Goal: Task Accomplishment & Management: Complete application form

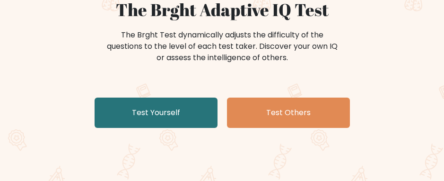
scroll to position [79, 0]
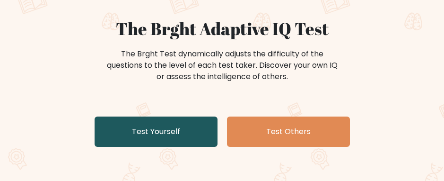
click at [161, 130] on link "Test Yourself" at bounding box center [156, 131] width 123 height 30
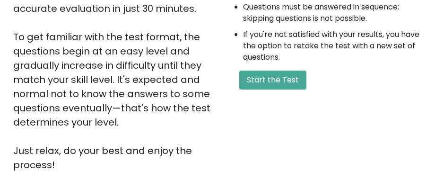
scroll to position [237, 0]
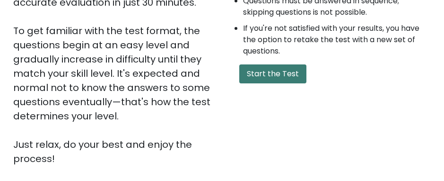
click at [258, 74] on button "Start the Test" at bounding box center [272, 73] width 67 height 19
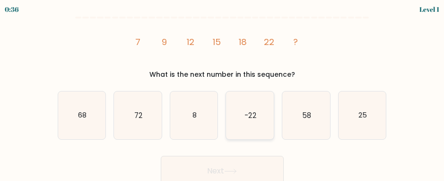
click at [246, 120] on icon "-22" at bounding box center [250, 115] width 48 height 48
click at [223, 93] on input "d. -22" at bounding box center [222, 91] width 0 height 2
radio input "true"
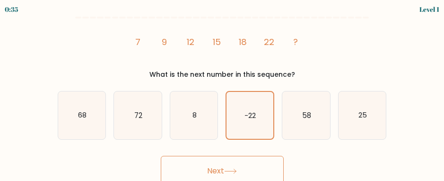
scroll to position [5, 0]
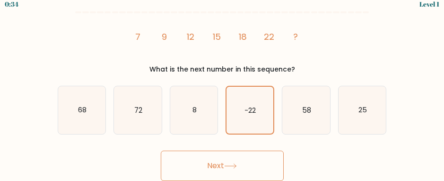
click at [212, 164] on button "Next" at bounding box center [222, 165] width 123 height 30
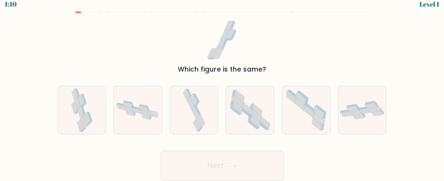
drag, startPoint x: 196, startPoint y: 112, endPoint x: 219, endPoint y: 106, distance: 23.9
click at [195, 112] on icon at bounding box center [195, 112] width 7 height 12
click at [222, 88] on input "c." at bounding box center [222, 86] width 0 height 2
radio input "true"
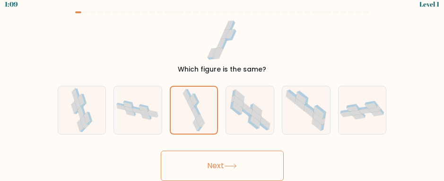
click at [224, 169] on button "Next" at bounding box center [222, 165] width 123 height 30
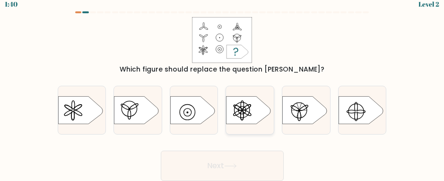
click at [246, 106] on icon at bounding box center [249, 110] width 44 height 28
click at [223, 88] on input "d." at bounding box center [222, 86] width 0 height 2
radio input "true"
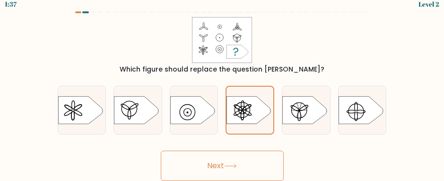
click at [214, 164] on button "Next" at bounding box center [222, 165] width 123 height 30
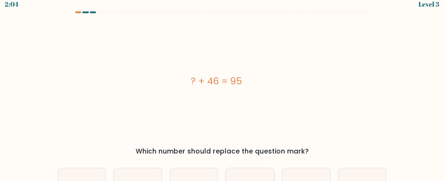
scroll to position [84, 0]
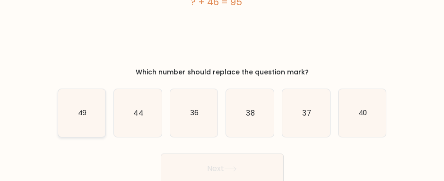
click at [85, 124] on icon "49" at bounding box center [82, 113] width 48 height 48
click at [222, 9] on input "a. 49" at bounding box center [222, 7] width 0 height 2
radio input "true"
click at [233, 162] on button "Next" at bounding box center [222, 168] width 123 height 30
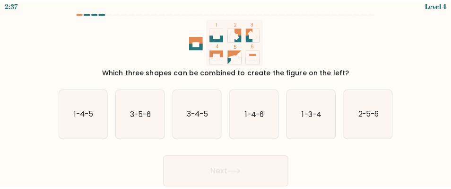
scroll to position [0, 0]
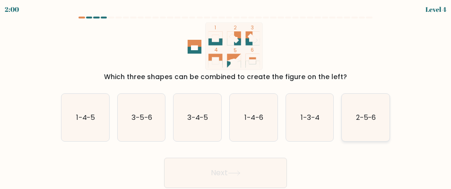
click at [361, 119] on text "2-5-6" at bounding box center [366, 117] width 20 height 10
click at [226, 97] on input "f. 2-5-6" at bounding box center [226, 96] width 0 height 2
radio input "true"
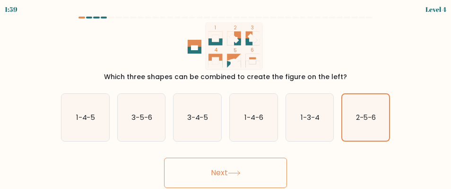
click at [252, 169] on button "Next" at bounding box center [225, 173] width 123 height 30
click at [219, 176] on button "Next" at bounding box center [225, 173] width 123 height 30
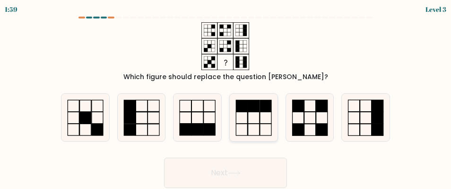
click at [247, 127] on icon at bounding box center [254, 118] width 48 height 48
click at [226, 97] on input "d." at bounding box center [226, 96] width 0 height 2
radio input "true"
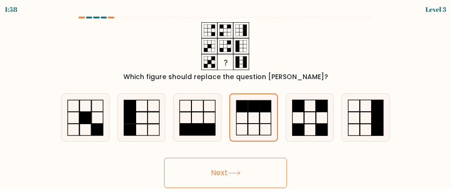
click at [209, 172] on button "Next" at bounding box center [225, 173] width 123 height 30
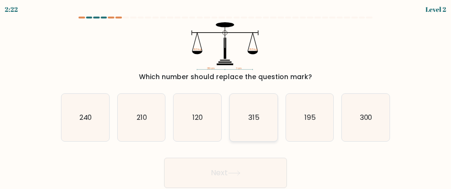
drag, startPoint x: 252, startPoint y: 117, endPoint x: 247, endPoint y: 122, distance: 7.0
click at [252, 117] on text "315" at bounding box center [253, 117] width 11 height 10
click at [226, 97] on input "d. 315" at bounding box center [226, 96] width 0 height 2
radio input "true"
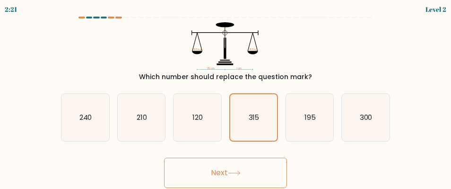
click at [200, 167] on button "Next" at bounding box center [225, 173] width 123 height 30
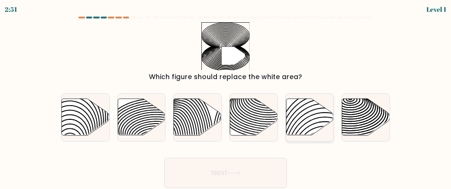
click at [298, 119] on icon at bounding box center [310, 117] width 48 height 36
click at [226, 97] on input "e." at bounding box center [226, 96] width 0 height 2
radio input "true"
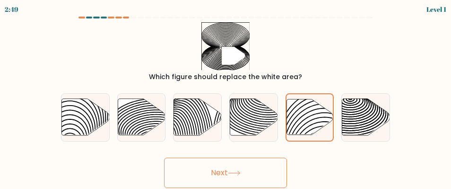
drag, startPoint x: 216, startPoint y: 168, endPoint x: 214, endPoint y: 154, distance: 13.4
click at [214, 168] on button "Next" at bounding box center [225, 173] width 123 height 30
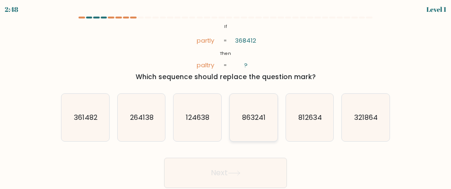
click at [256, 119] on text "863241" at bounding box center [254, 117] width 24 height 10
click at [226, 97] on input "d. 863241" at bounding box center [226, 96] width 0 height 2
radio input "true"
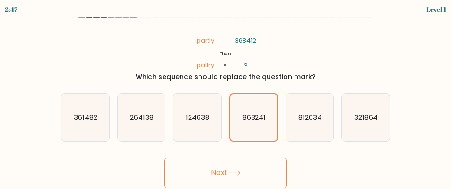
click at [222, 169] on button "Next" at bounding box center [225, 173] width 123 height 30
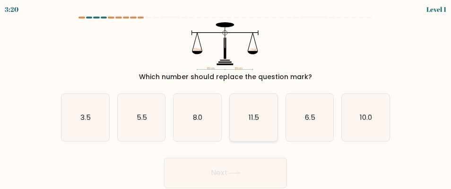
click at [248, 124] on icon "11.5" at bounding box center [254, 118] width 48 height 48
click at [226, 97] on input "d. 11.5" at bounding box center [226, 96] width 0 height 2
radio input "true"
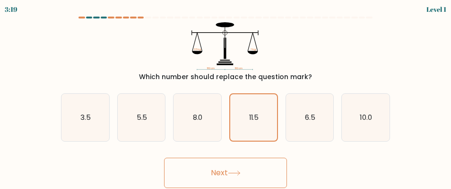
click at [213, 173] on button "Next" at bounding box center [225, 173] width 123 height 30
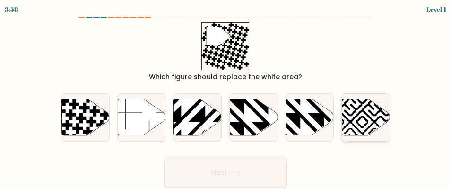
click at [364, 114] on icon at bounding box center [367, 117] width 48 height 36
click at [226, 97] on input "f." at bounding box center [226, 96] width 0 height 2
radio input "true"
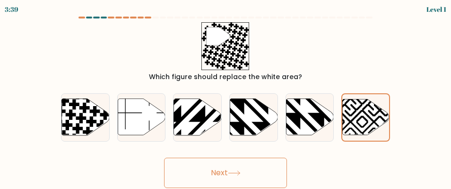
click at [143, 47] on div "" Which figure should replace the white area?" at bounding box center [225, 52] width 341 height 60
